Goal: Task Accomplishment & Management: Manage account settings

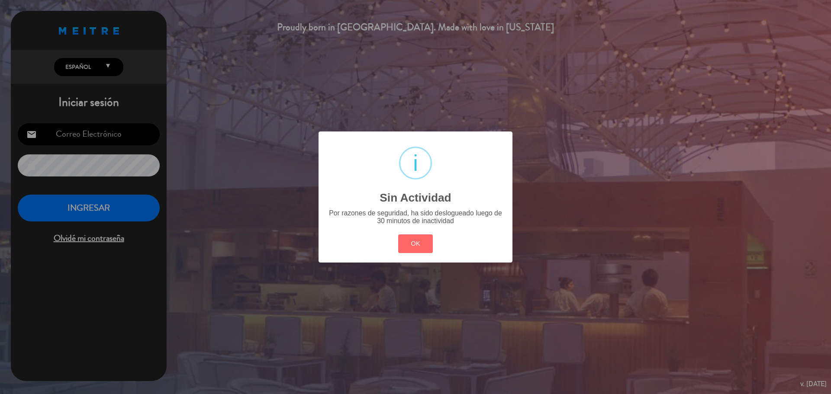
type input "[EMAIL_ADDRESS][PERSON_NAME][DOMAIN_NAME]"
click at [426, 245] on button "OK" at bounding box center [415, 244] width 35 height 19
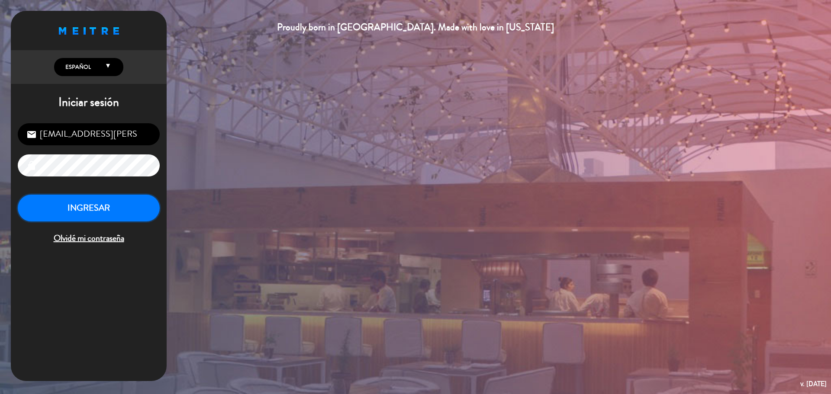
click at [133, 219] on button "INGRESAR" at bounding box center [89, 208] width 142 height 27
